Goal: Task Accomplishment & Management: Complete application form

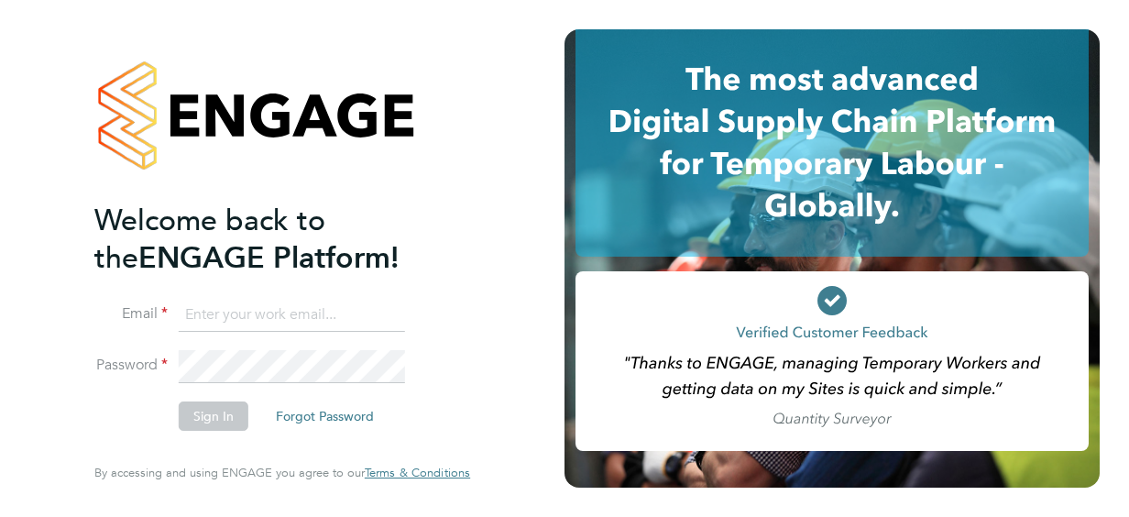
type input "[PERSON_NAME][EMAIL_ADDRESS][PERSON_NAME][DOMAIN_NAME]"
click at [222, 417] on button "Sign In" at bounding box center [214, 416] width 70 height 29
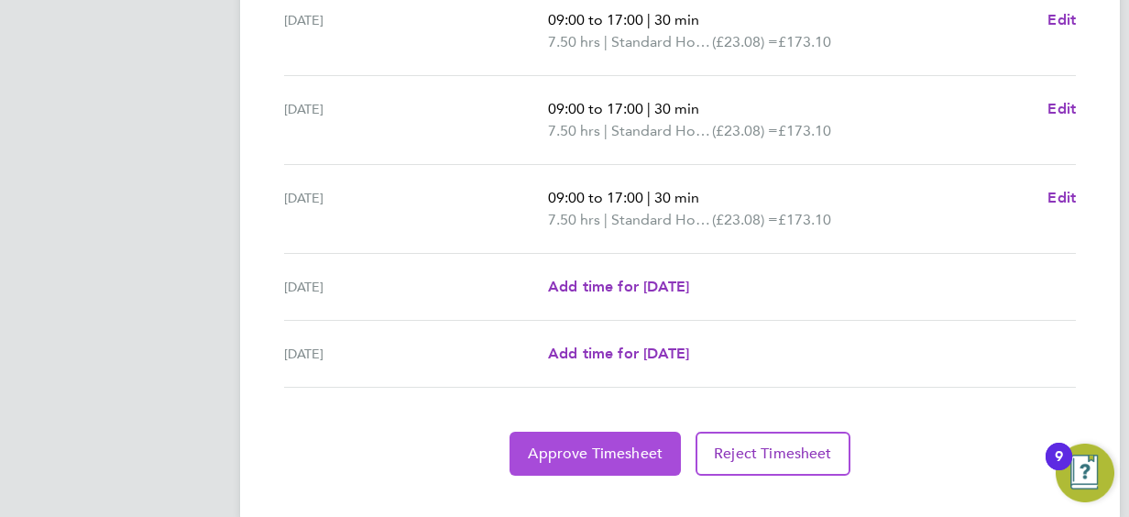
scroll to position [782, 0]
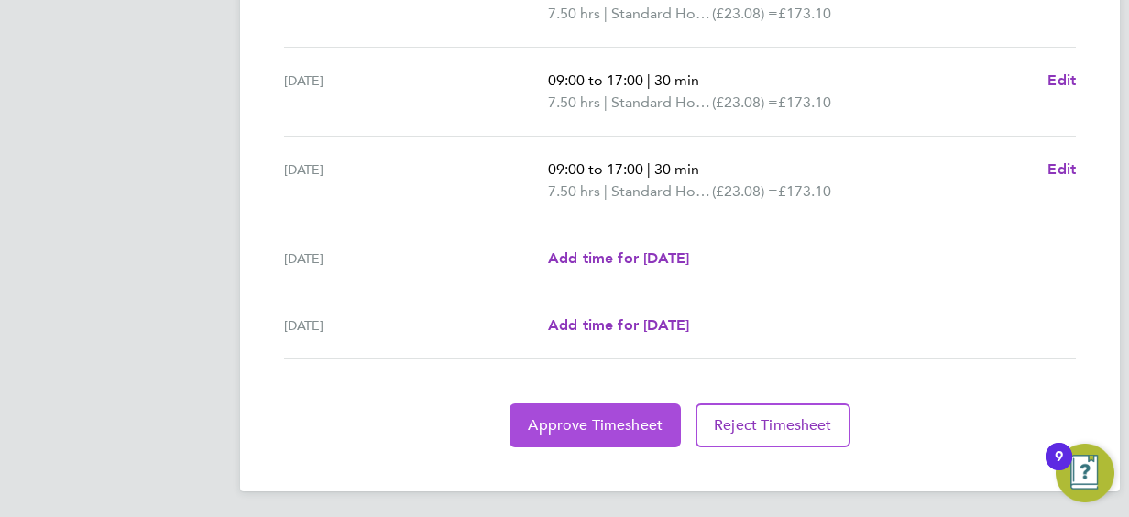
click at [576, 416] on span "Approve Timesheet" at bounding box center [595, 425] width 135 height 18
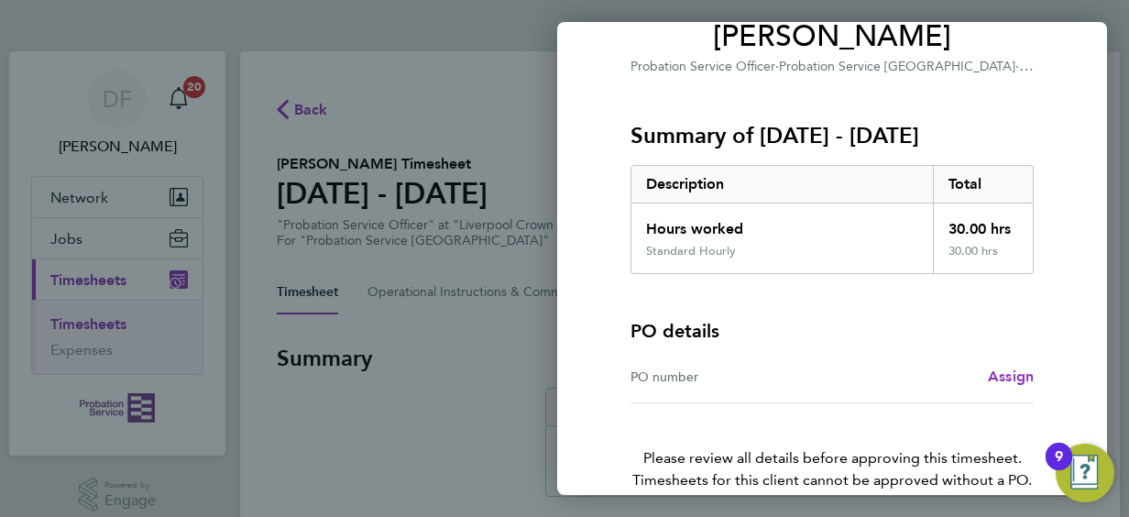
scroll to position [255, 0]
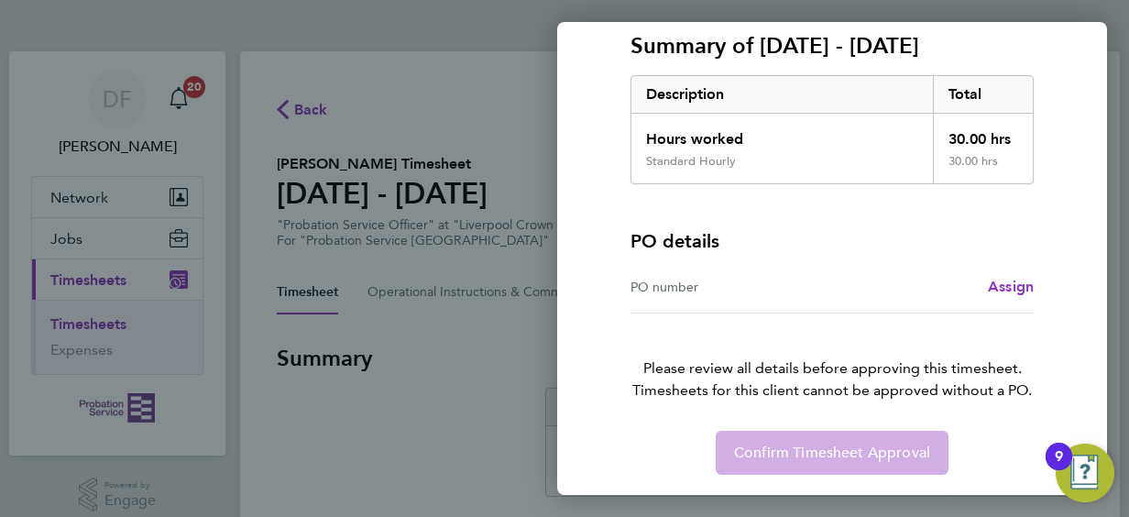
click at [793, 453] on div "Confirm Timesheet Approval" at bounding box center [832, 453] width 447 height 44
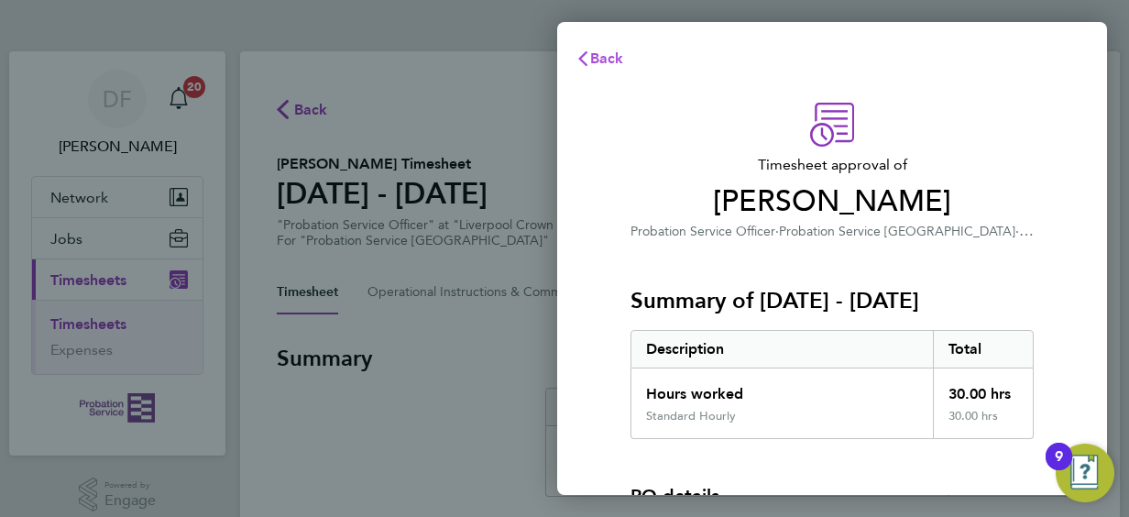
click at [611, 51] on span "Back" at bounding box center [607, 58] width 34 height 17
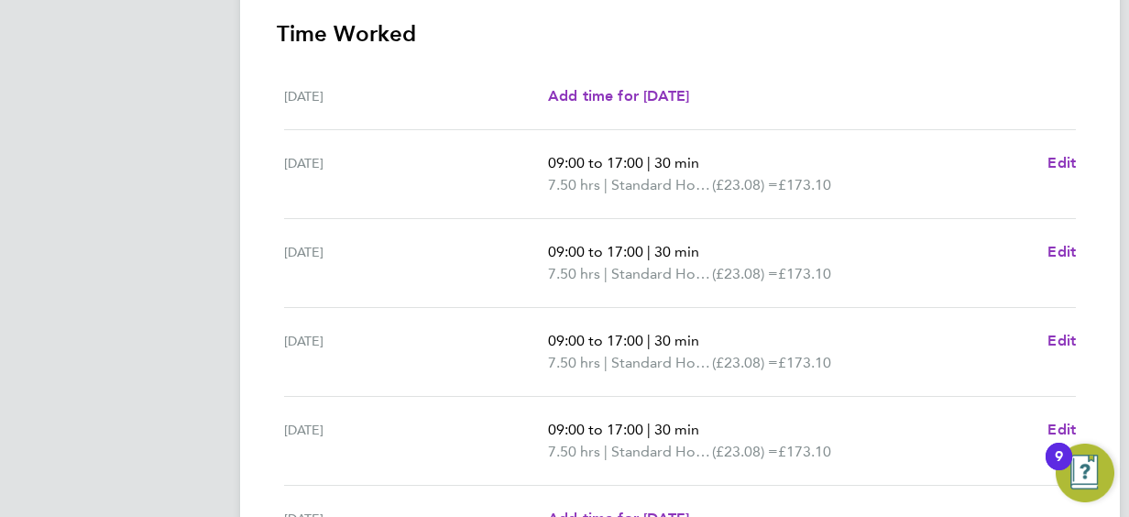
scroll to position [733, 0]
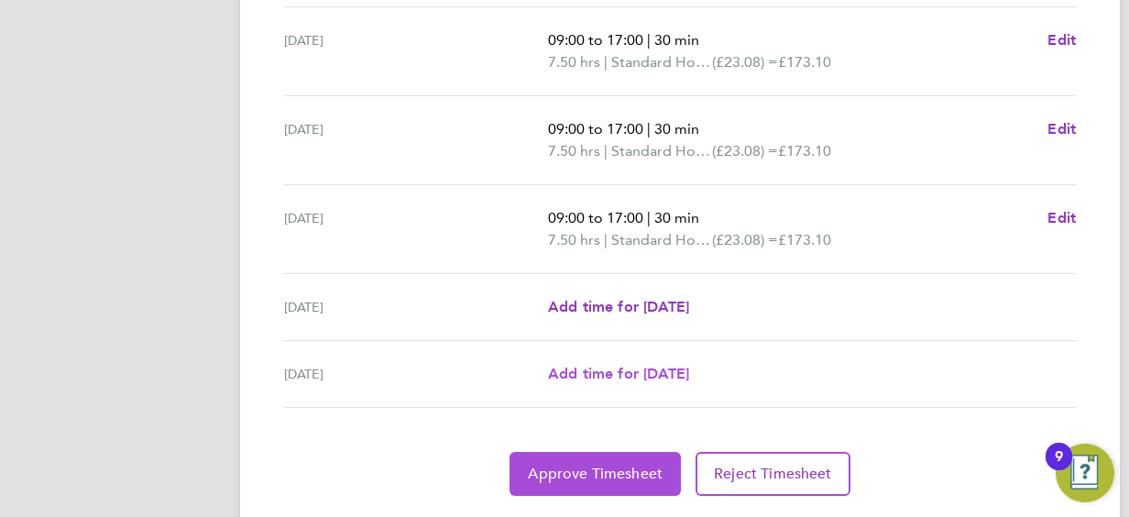
drag, startPoint x: 651, startPoint y: 469, endPoint x: 547, endPoint y: 363, distance: 148.5
click at [547, 365] on app-timesheet-lines "[DATE] Add time for [DATE] Add time for [DATE] [DATE] 09:00 to 17:00 | 30 min 7…" at bounding box center [680, 173] width 807 height 644
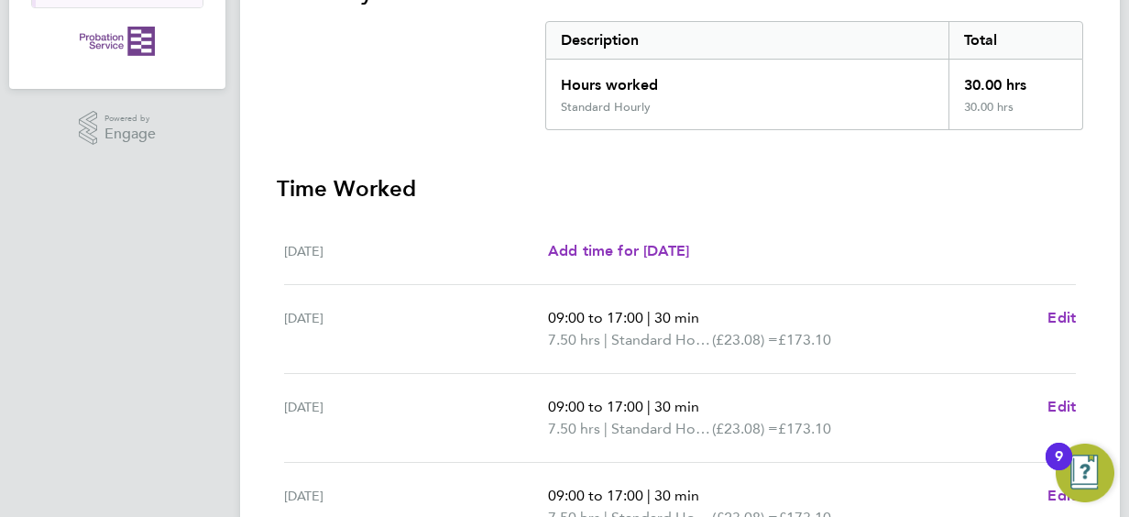
scroll to position [0, 0]
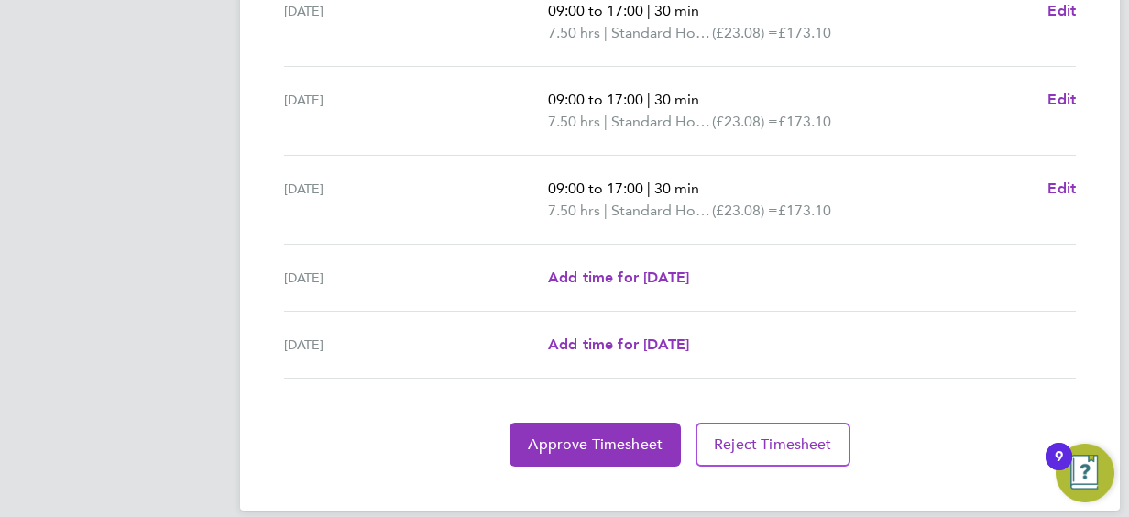
scroll to position [782, 0]
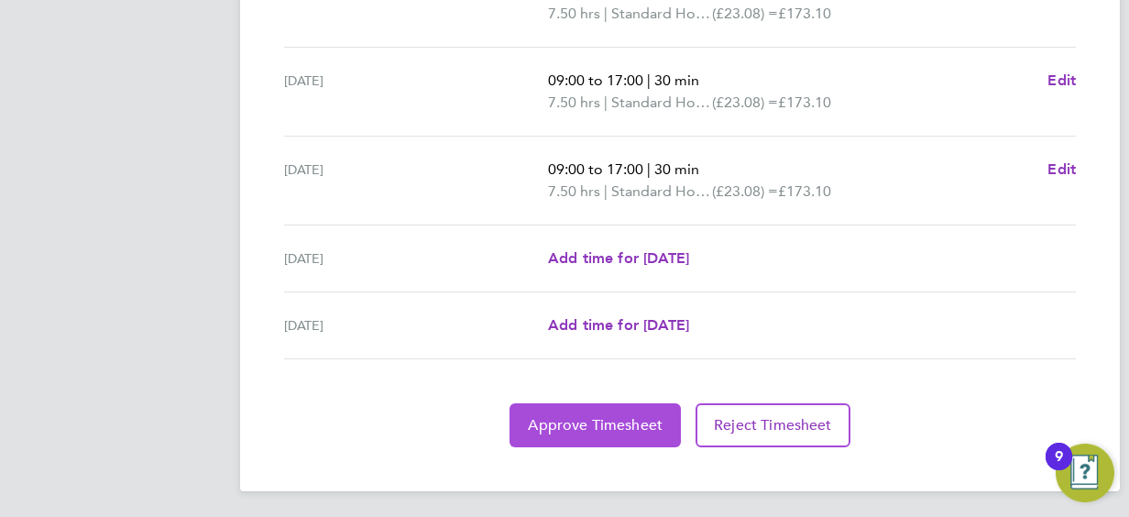
click at [622, 418] on span "Approve Timesheet" at bounding box center [595, 425] width 135 height 18
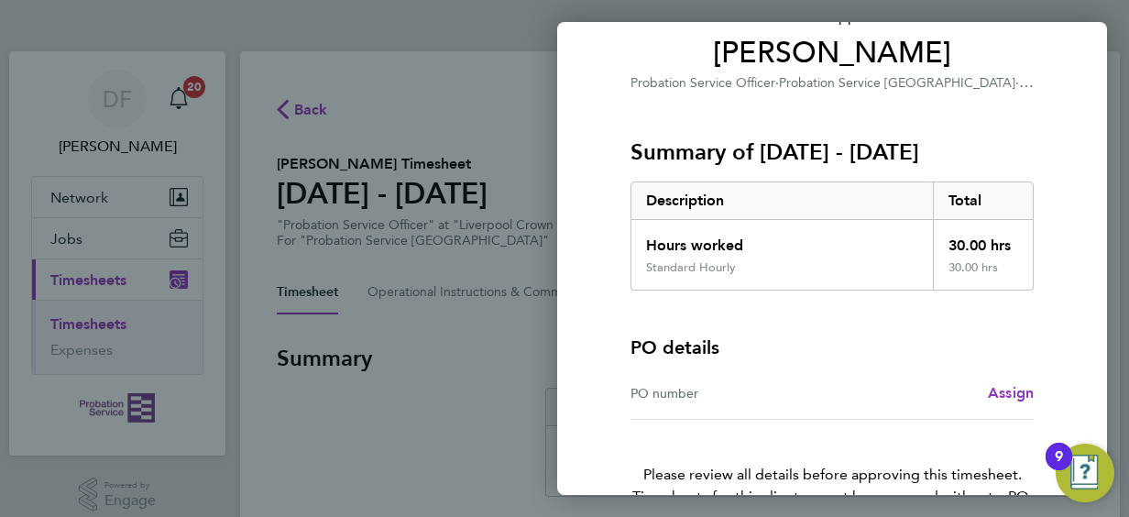
scroll to position [255, 0]
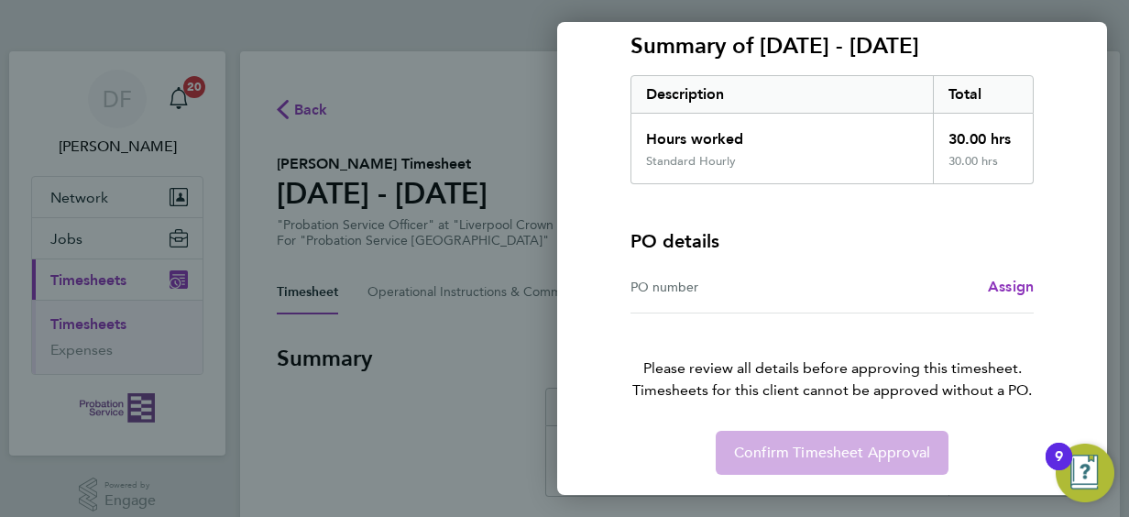
click at [797, 463] on div "Confirm Timesheet Approval" at bounding box center [832, 453] width 447 height 44
click at [811, 451] on div "Confirm Timesheet Approval" at bounding box center [832, 453] width 447 height 44
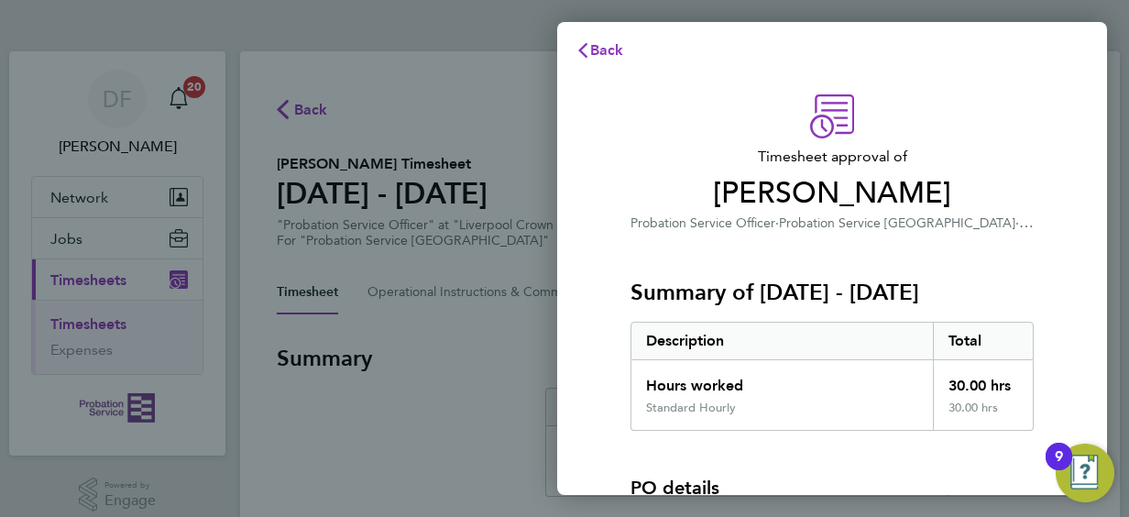
scroll to position [0, 0]
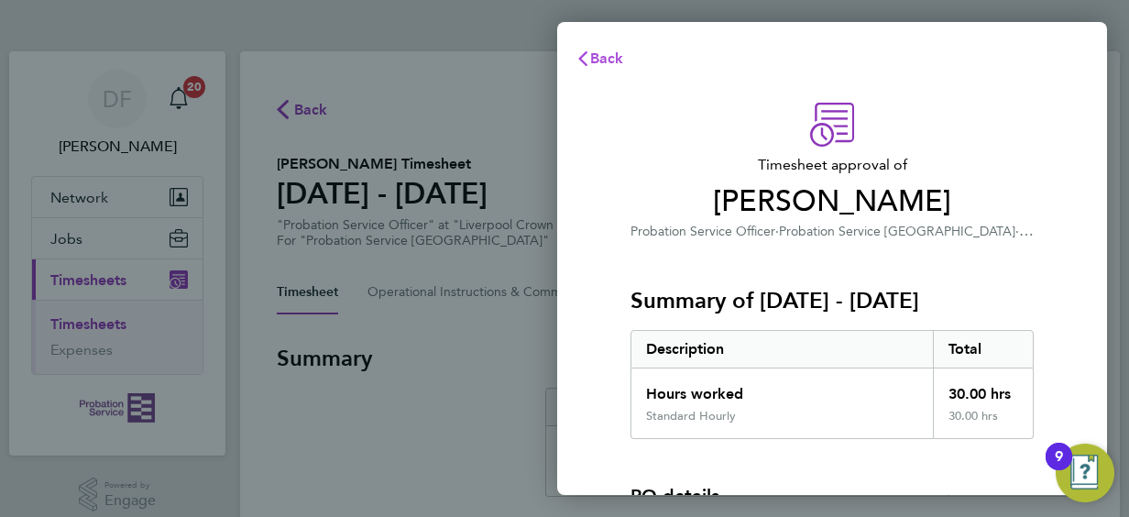
click at [612, 55] on span "Back" at bounding box center [607, 58] width 34 height 17
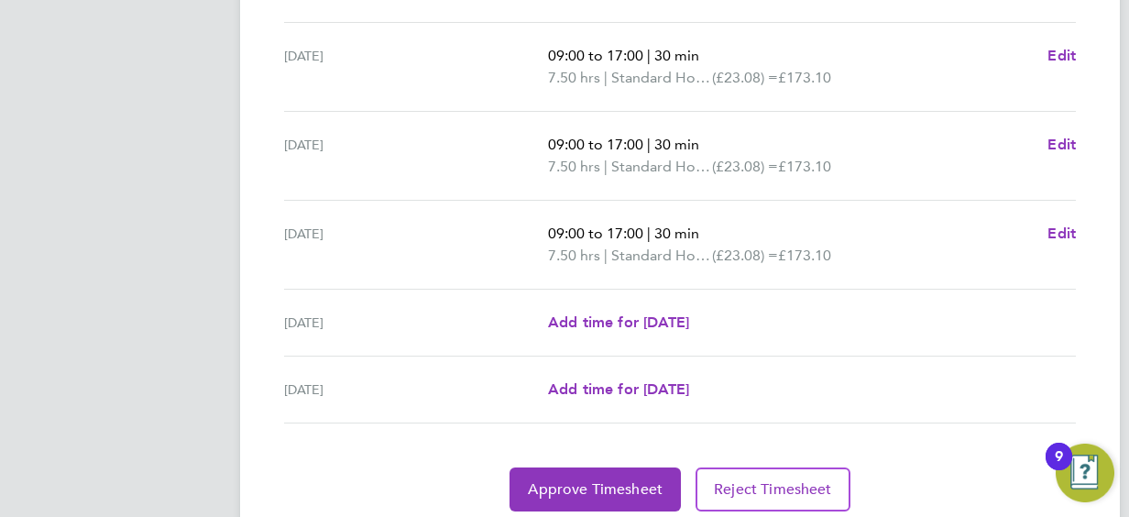
scroll to position [782, 0]
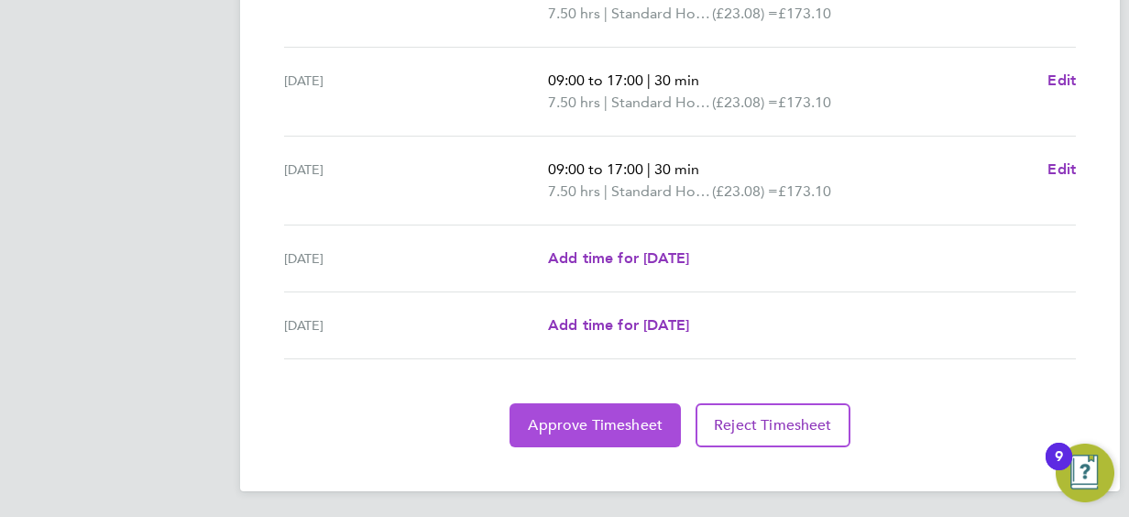
click at [625, 416] on span "Approve Timesheet" at bounding box center [595, 425] width 135 height 18
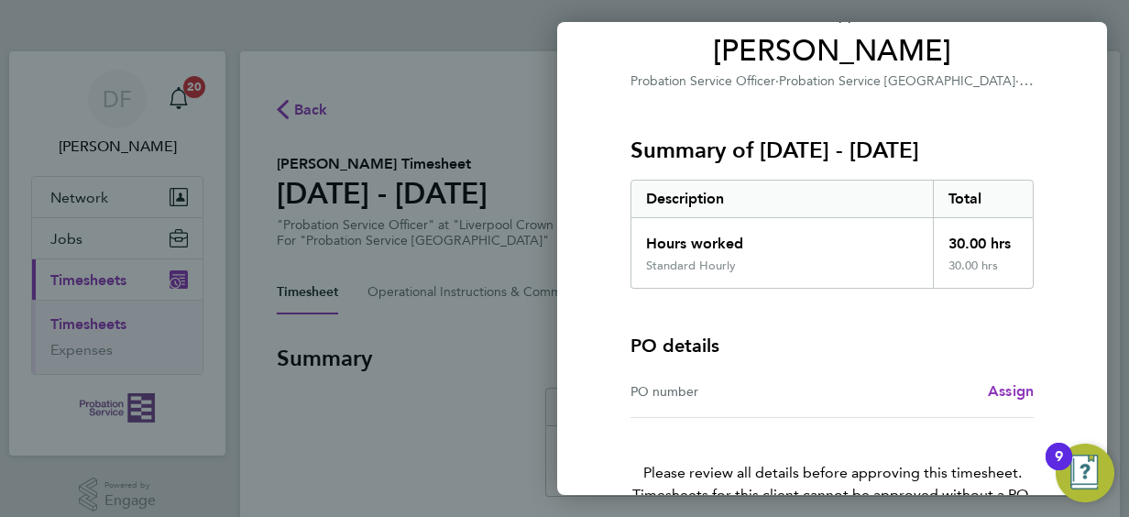
scroll to position [255, 0]
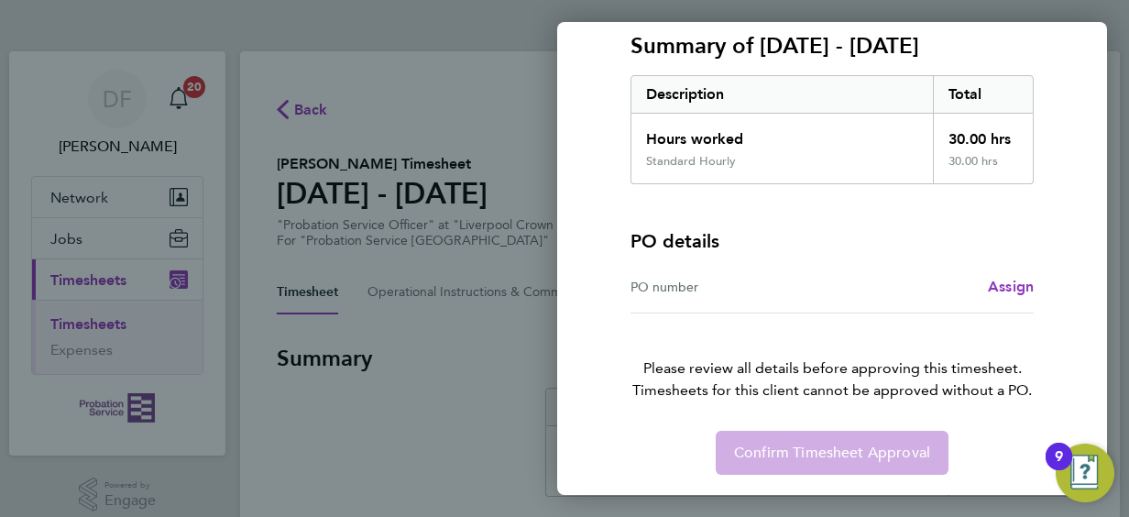
click at [810, 445] on div "Confirm Timesheet Approval" at bounding box center [832, 453] width 447 height 44
click at [867, 208] on div "PO details PO number Assign" at bounding box center [832, 248] width 403 height 129
click at [657, 292] on div "PO number" at bounding box center [732, 287] width 202 height 22
click at [662, 281] on div "PO number" at bounding box center [732, 287] width 202 height 22
click at [633, 284] on div "PO number" at bounding box center [732, 287] width 202 height 22
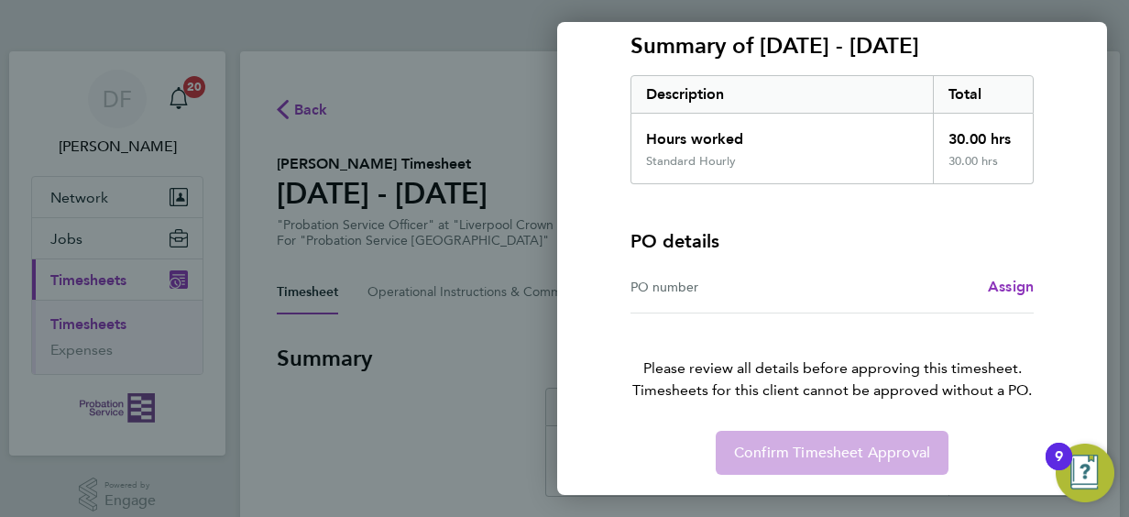
click at [709, 295] on div "PO number" at bounding box center [732, 287] width 202 height 22
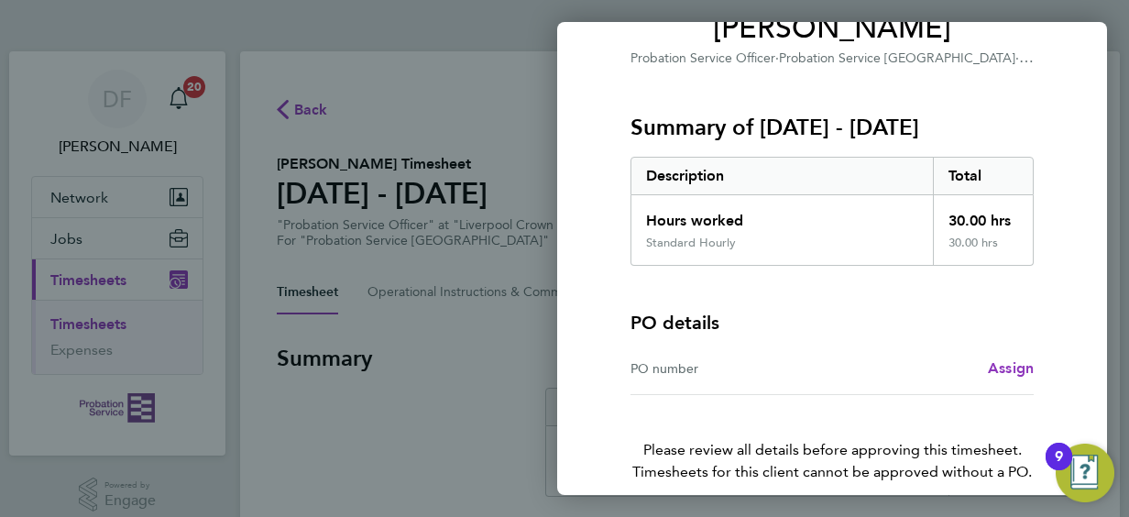
scroll to position [0, 0]
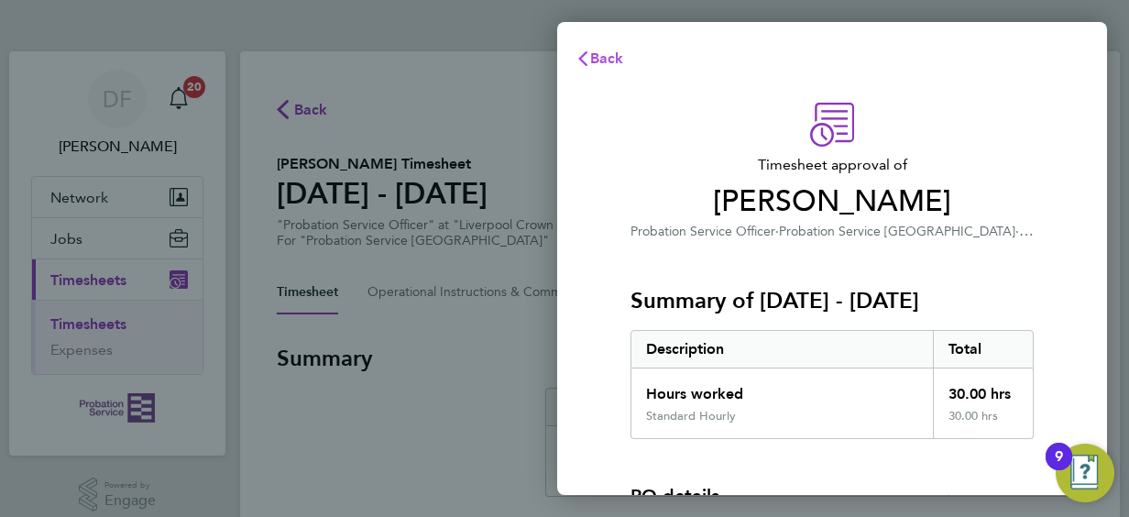
click at [610, 49] on button "Back" at bounding box center [599, 58] width 85 height 37
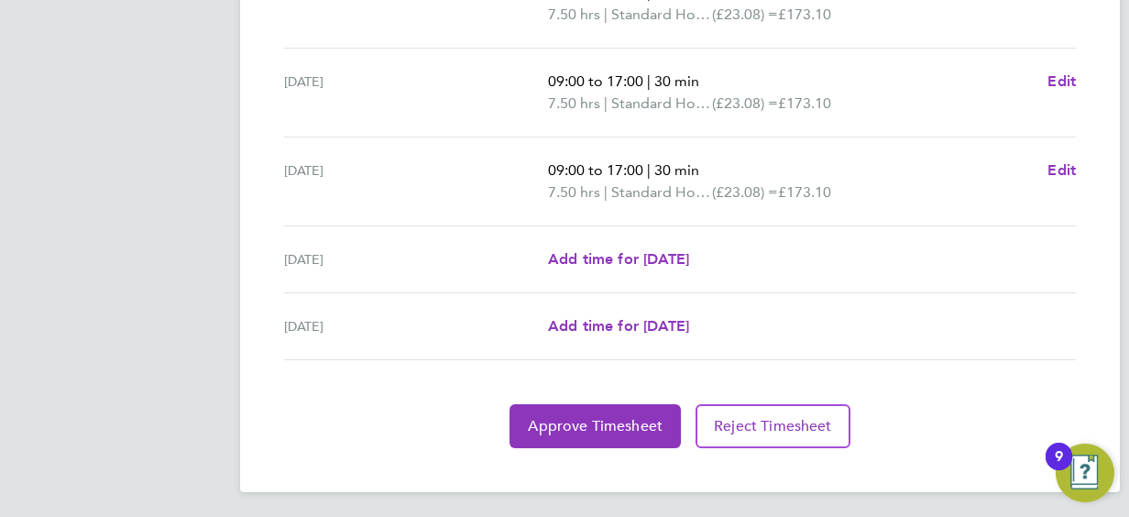
scroll to position [782, 0]
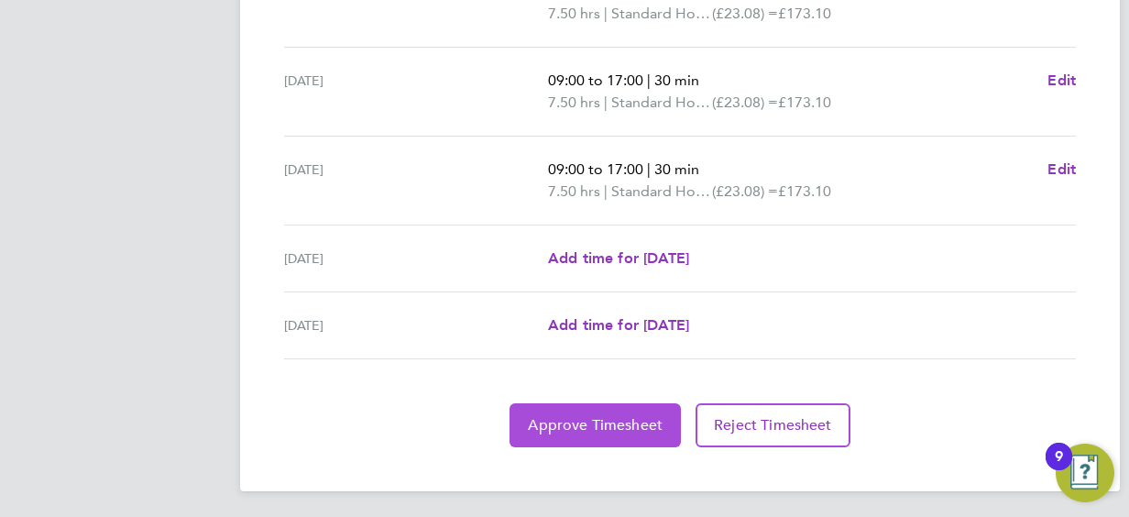
click at [616, 424] on span "Approve Timesheet" at bounding box center [595, 425] width 135 height 18
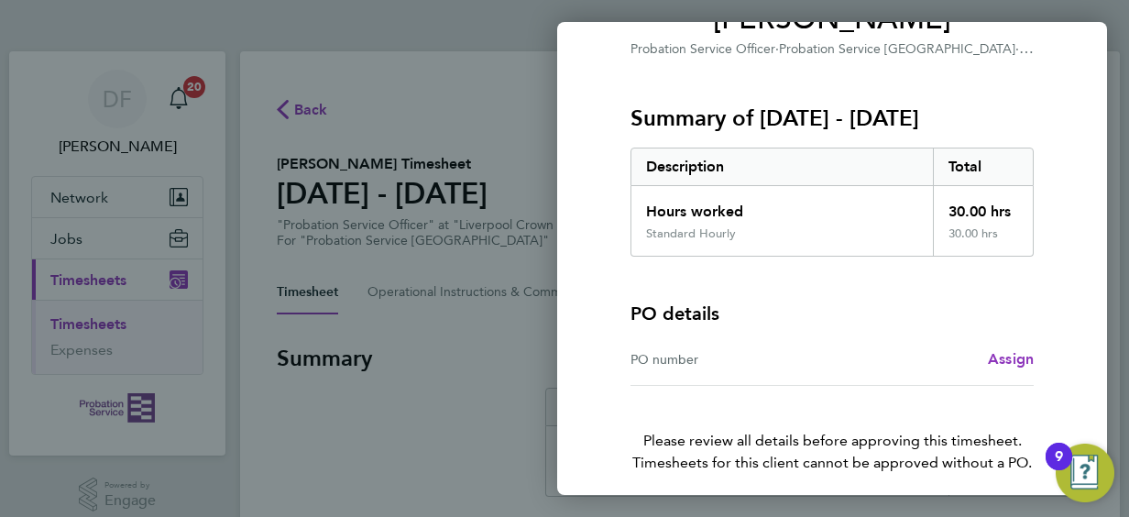
scroll to position [183, 0]
click at [715, 352] on div "PO number" at bounding box center [732, 358] width 202 height 22
click at [646, 356] on div "PO number" at bounding box center [732, 358] width 202 height 22
click at [1014, 361] on span "Assign" at bounding box center [1011, 357] width 46 height 17
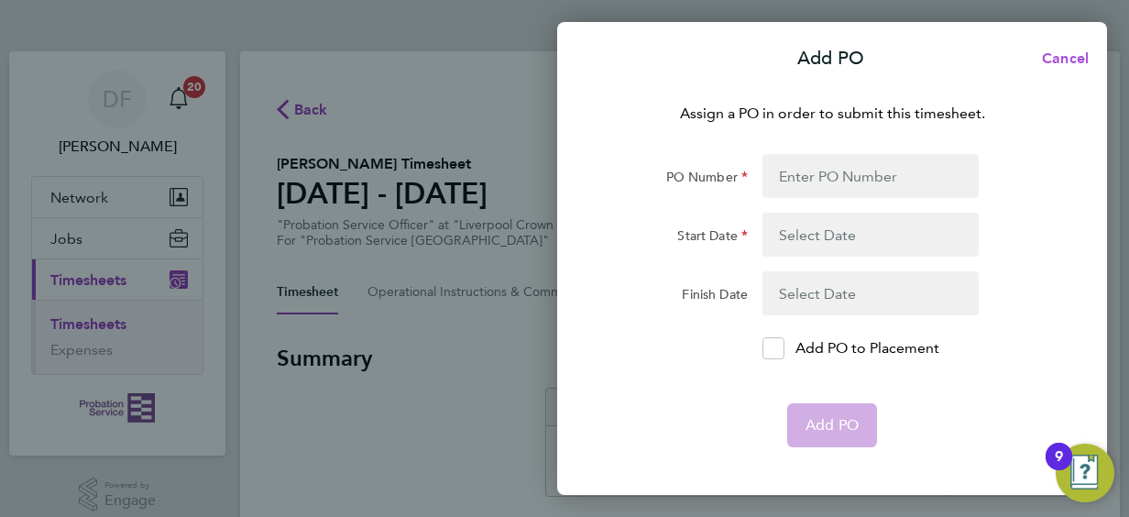
click at [1076, 59] on span "Cancel" at bounding box center [1063, 58] width 52 height 17
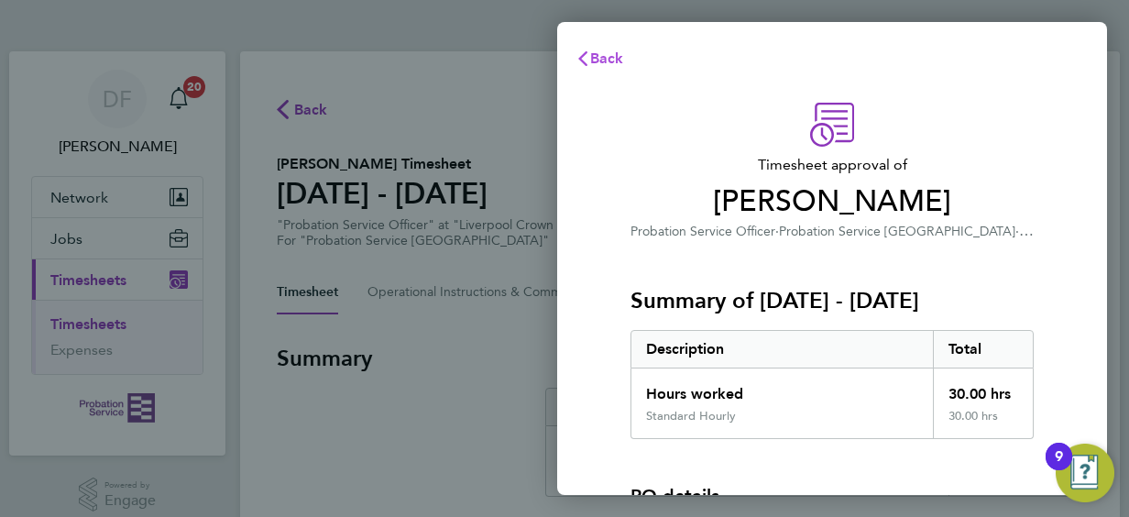
click at [631, 57] on button "Back" at bounding box center [599, 58] width 85 height 37
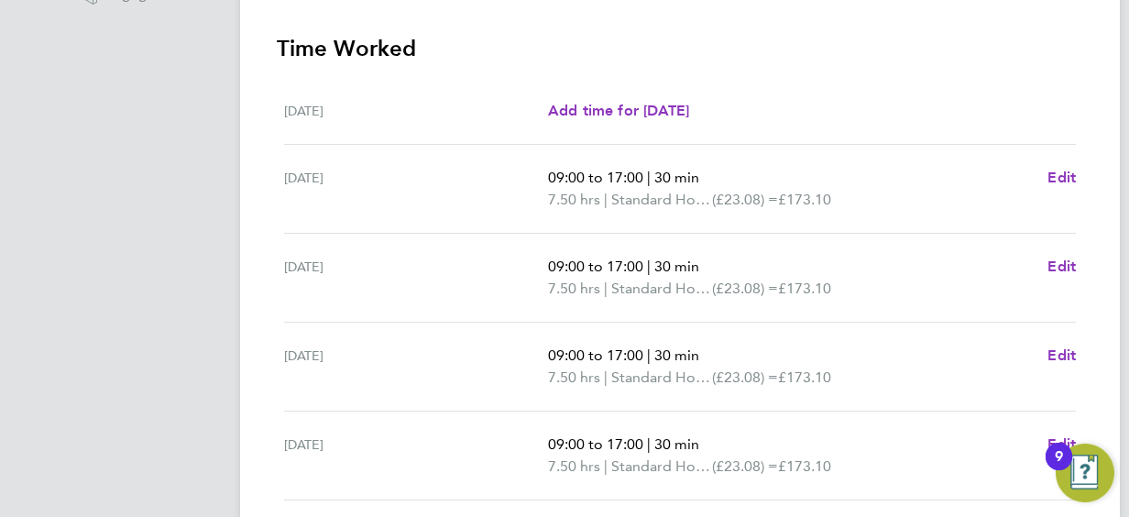
scroll to position [782, 0]
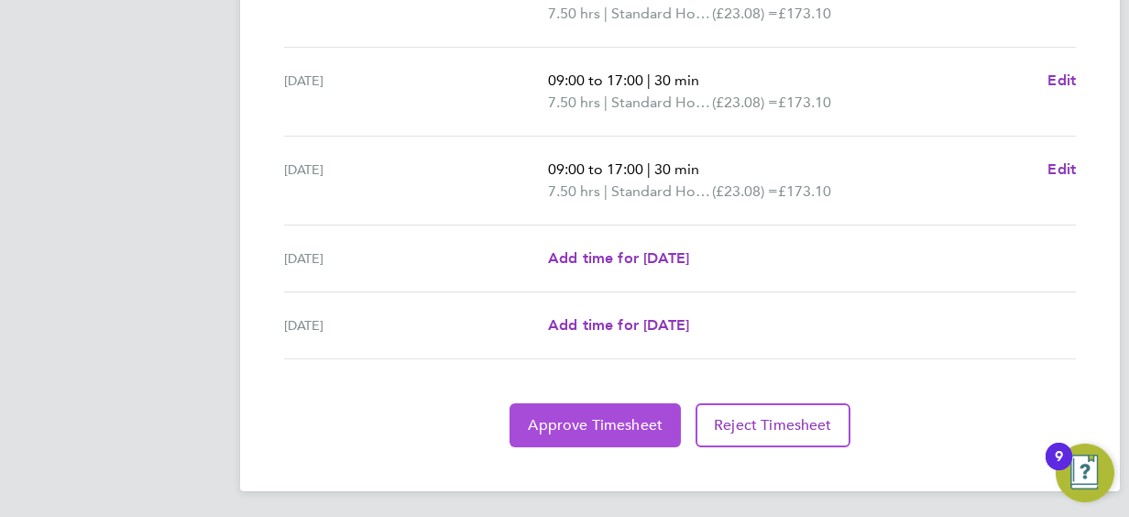
click at [578, 419] on span "Approve Timesheet" at bounding box center [595, 425] width 135 height 18
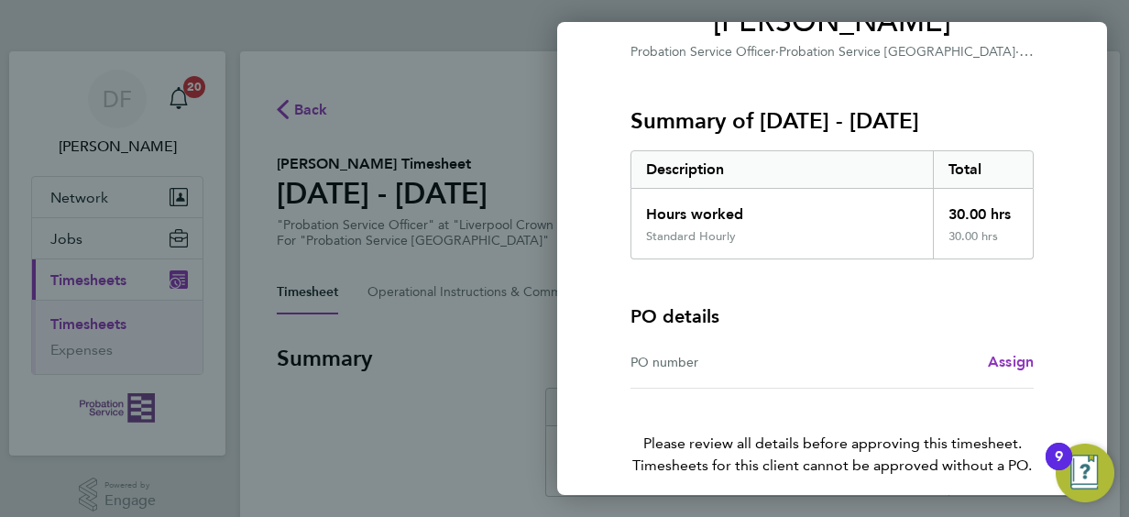
scroll to position [255, 0]
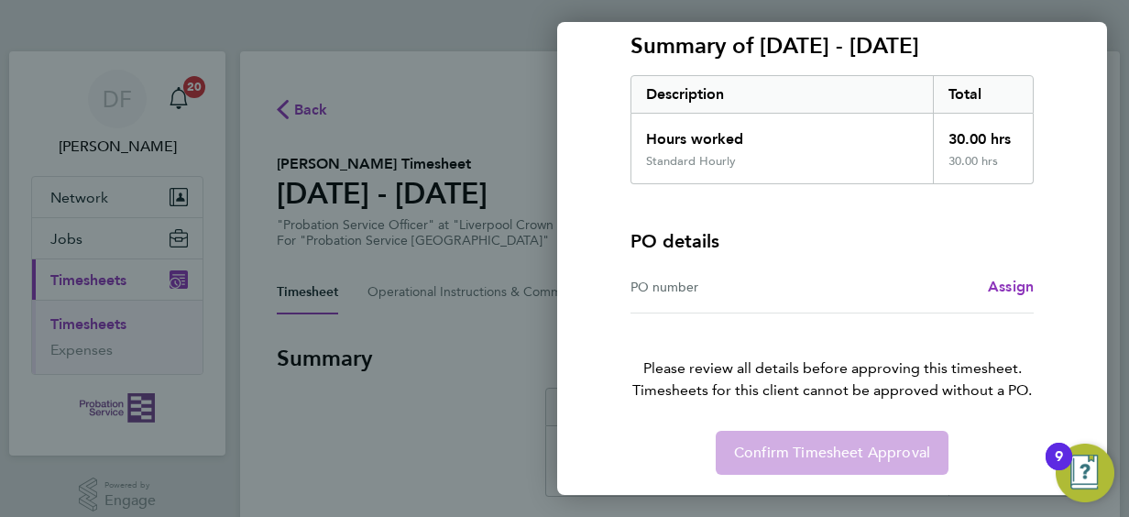
click at [801, 451] on div "Confirm Timesheet Approval" at bounding box center [832, 453] width 447 height 44
click at [1027, 289] on span "Assign" at bounding box center [1011, 286] width 46 height 17
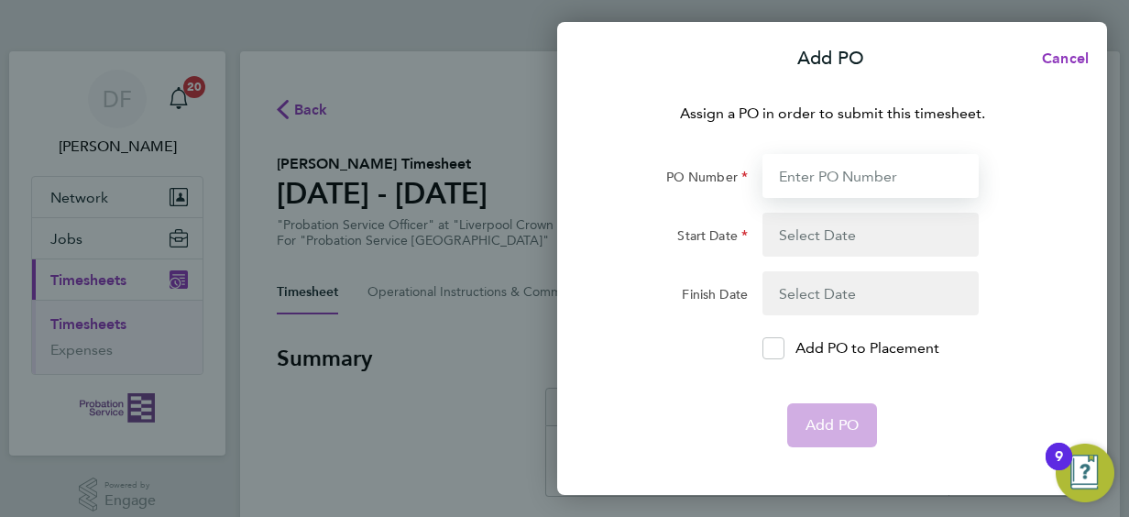
click at [820, 180] on input "PO Number" at bounding box center [871, 176] width 216 height 44
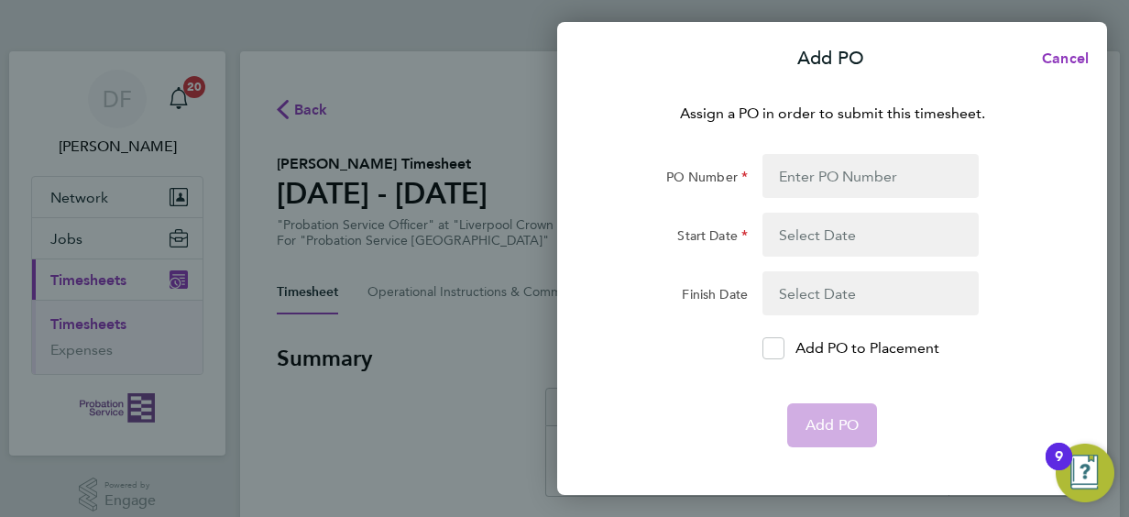
click at [878, 224] on button "button" at bounding box center [871, 235] width 216 height 44
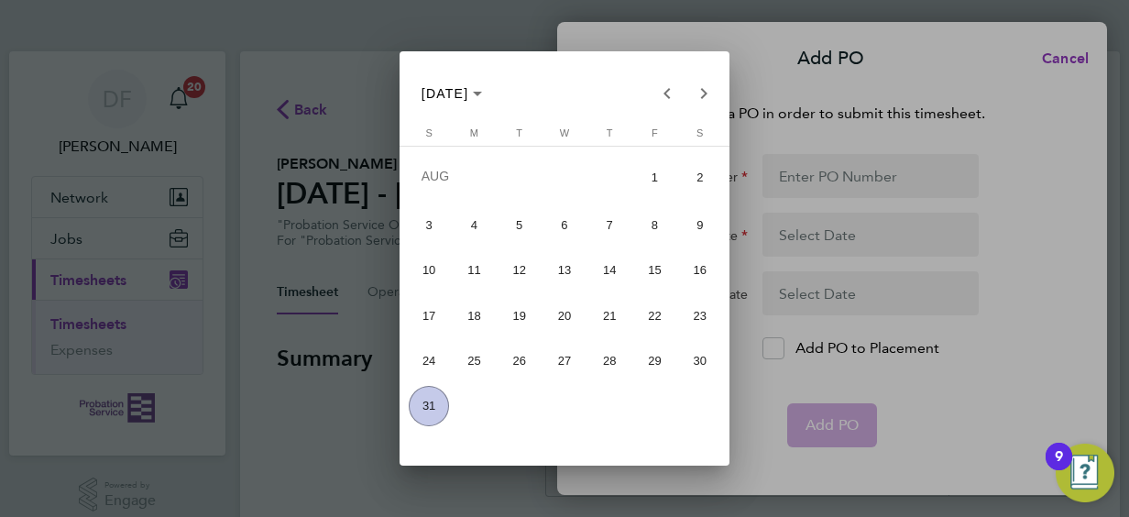
click at [878, 227] on div at bounding box center [564, 258] width 1129 height 517
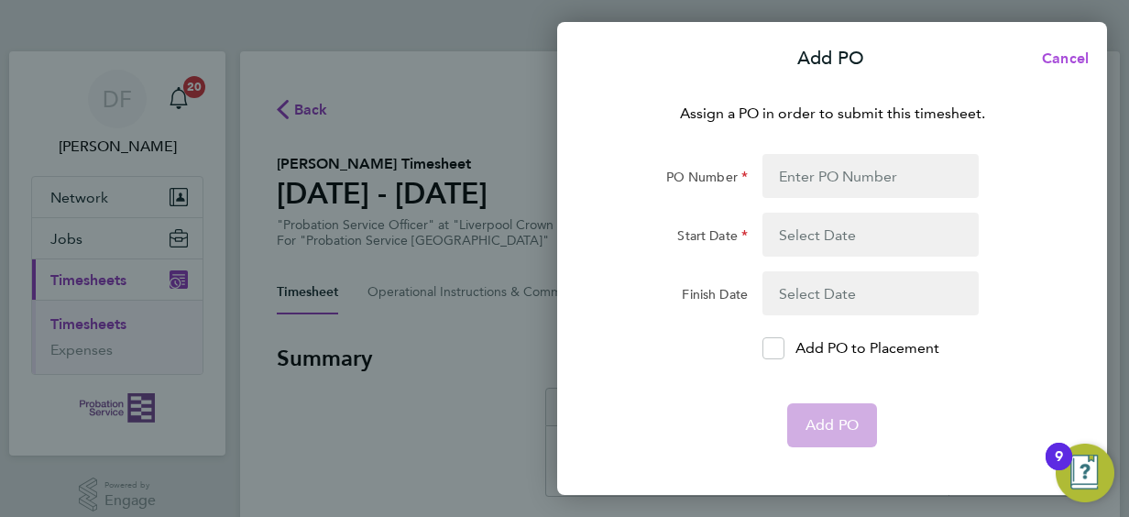
click at [1091, 41] on button "Cancel" at bounding box center [1060, 58] width 94 height 37
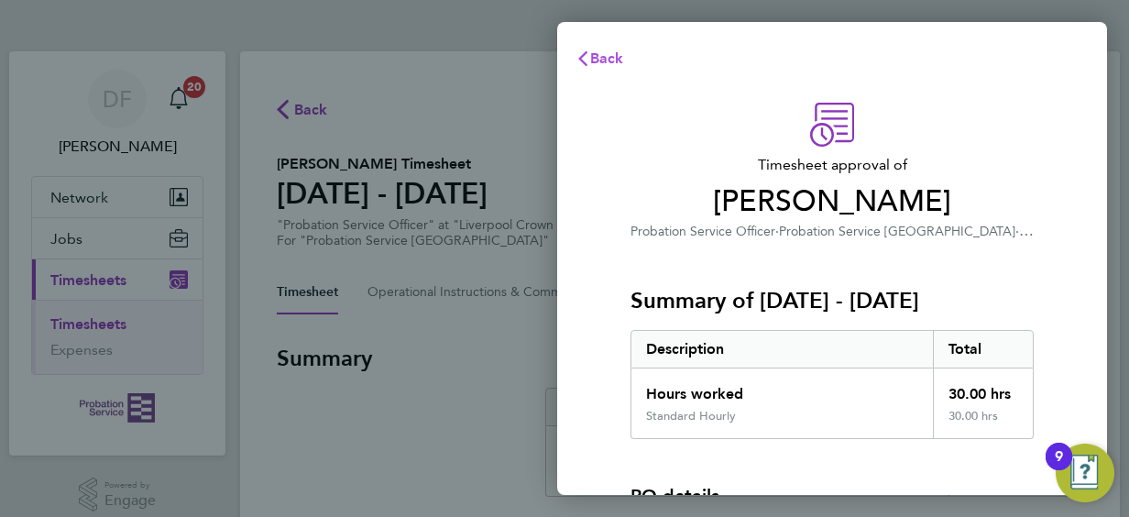
click at [631, 60] on button "Back" at bounding box center [599, 58] width 85 height 37
